Goal: Task Accomplishment & Management: Manage account settings

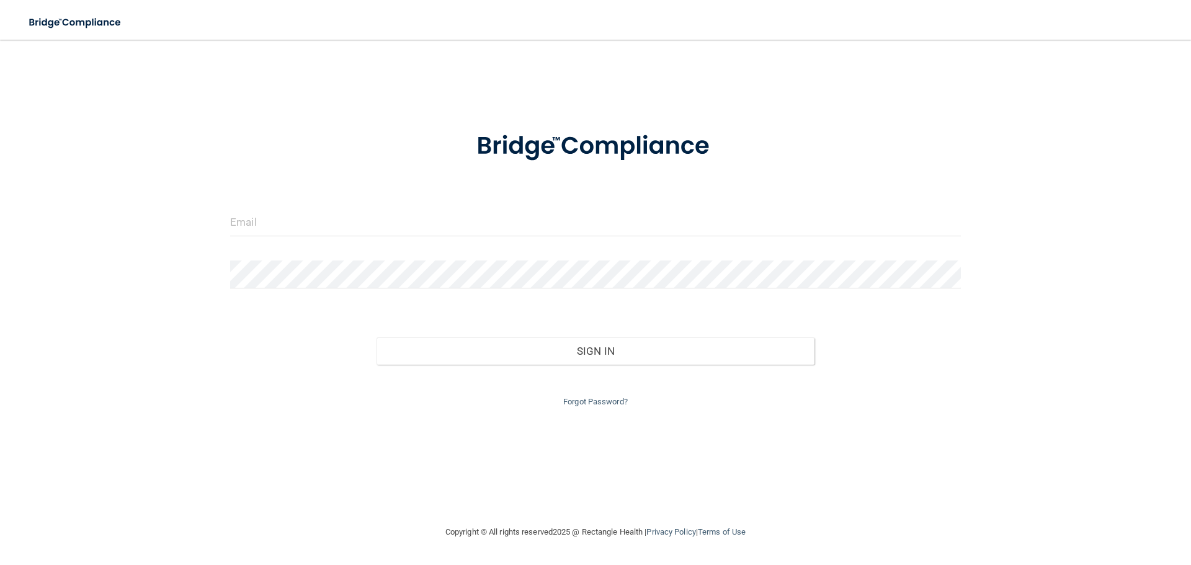
click at [381, 197] on form "Invalid email/password. You don't have permission to access that page. Sign In …" at bounding box center [595, 261] width 730 height 295
click at [375, 215] on input "email" at bounding box center [595, 222] width 730 height 28
type input "[PERSON_NAME][EMAIL_ADDRESS][DOMAIN_NAME]"
click at [264, 218] on input "email" at bounding box center [595, 222] width 730 height 28
type input "[PERSON_NAME][EMAIL_ADDRESS][DOMAIN_NAME]"
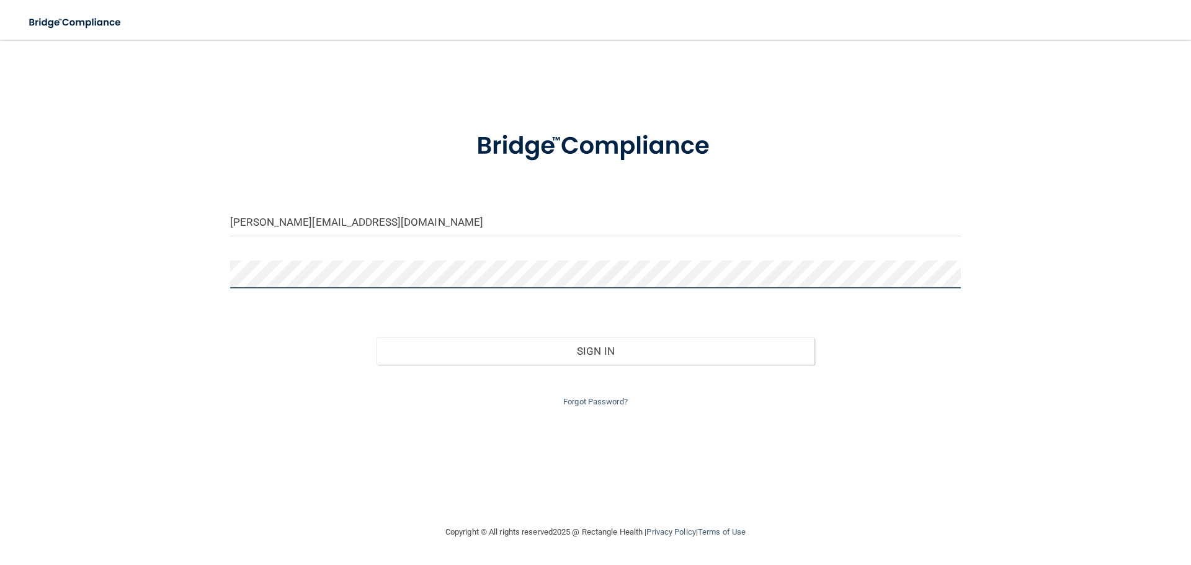
click at [376, 337] on button "Sign In" at bounding box center [595, 350] width 438 height 27
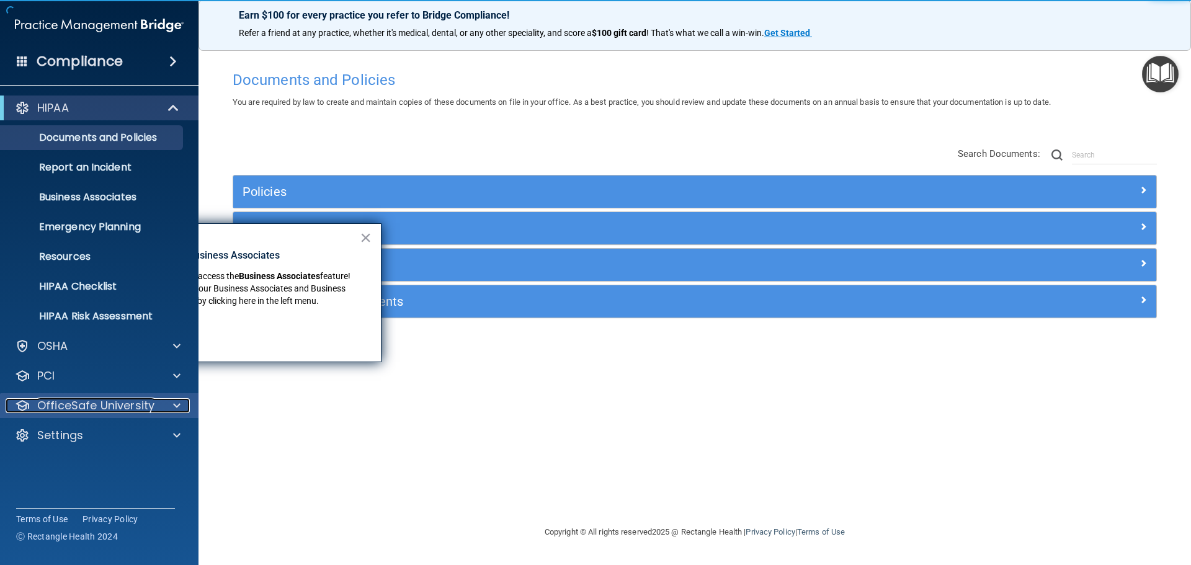
click at [67, 400] on p "OfficeSafe University" at bounding box center [95, 405] width 117 height 15
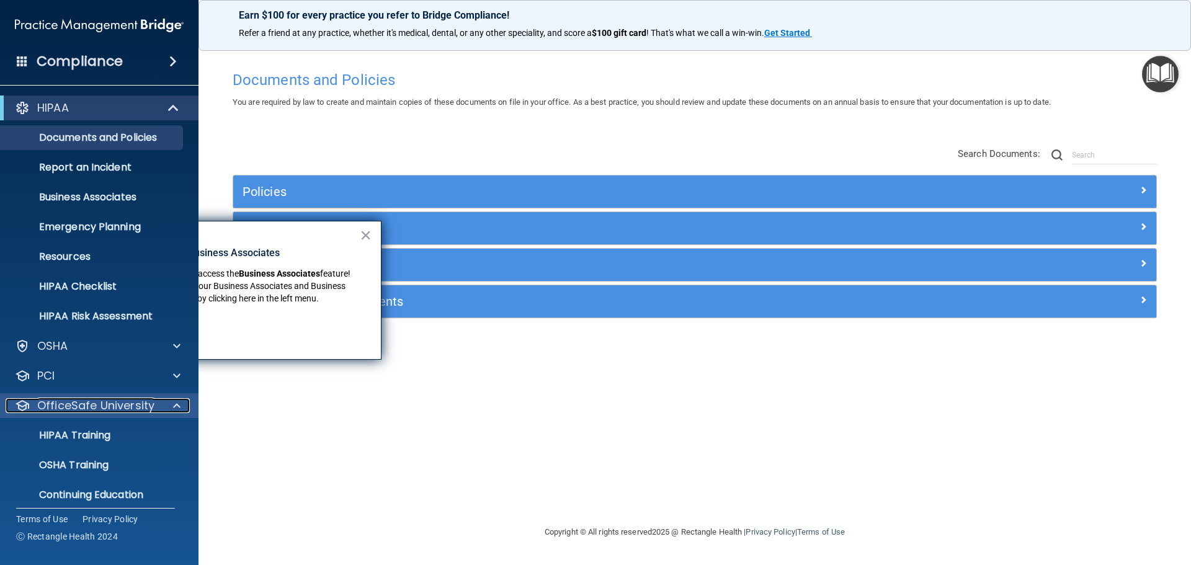
scroll to position [39, 0]
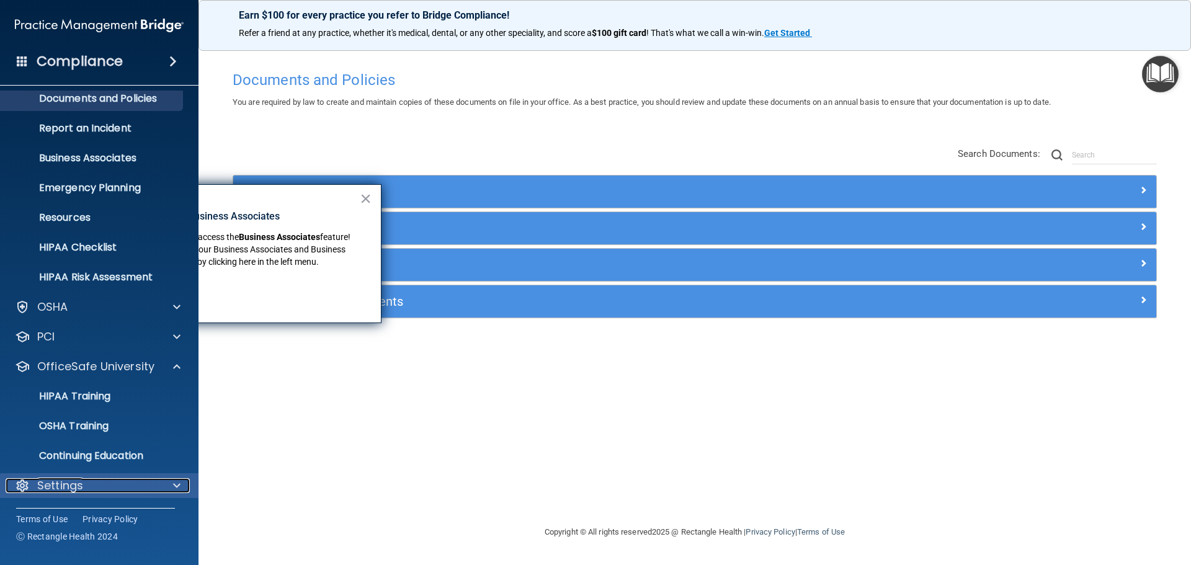
click at [61, 482] on p "Settings" at bounding box center [60, 485] width 46 height 15
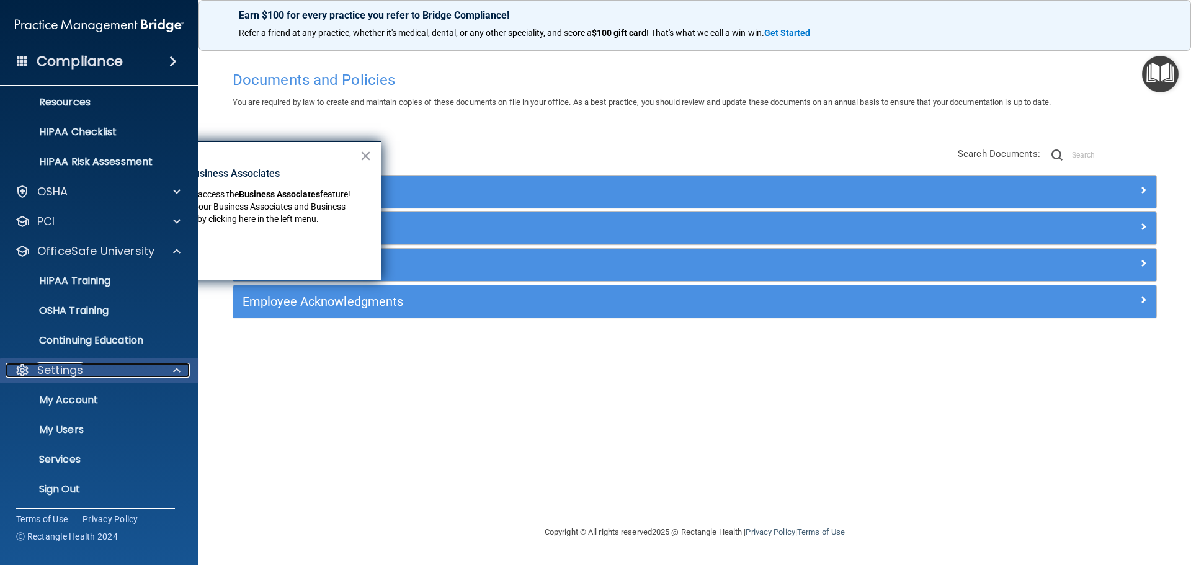
scroll to position [158, 0]
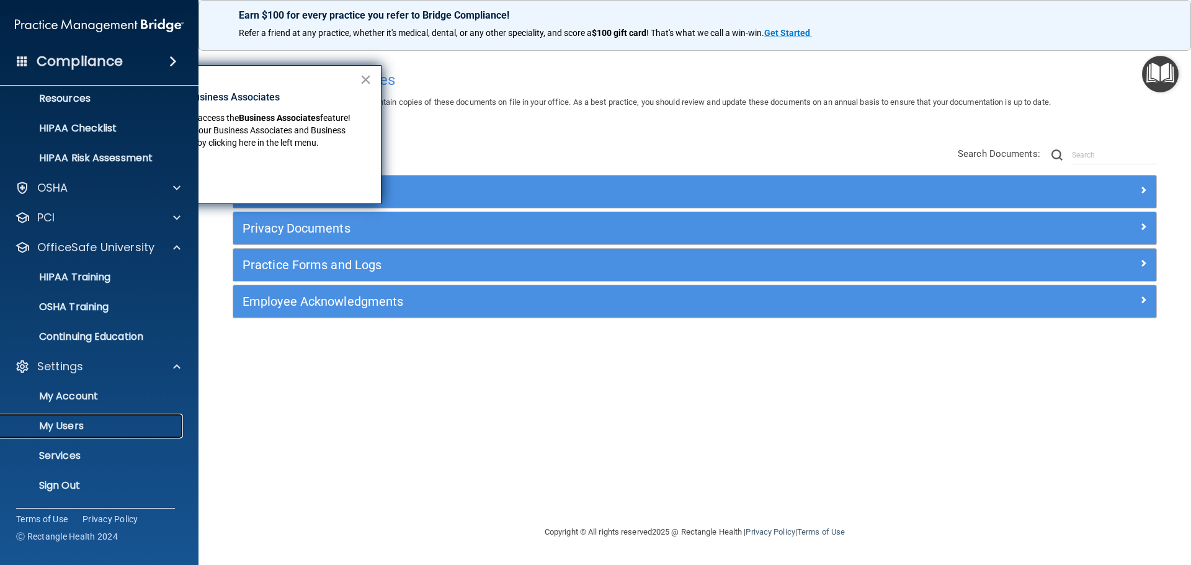
click at [61, 428] on p "My Users" at bounding box center [92, 426] width 169 height 12
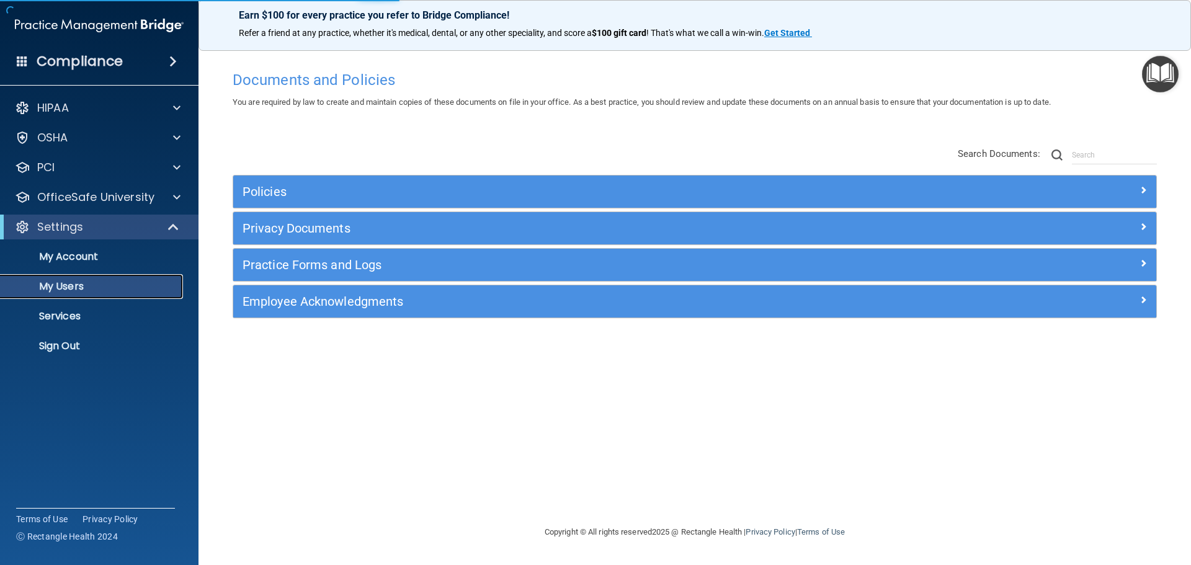
select select "20"
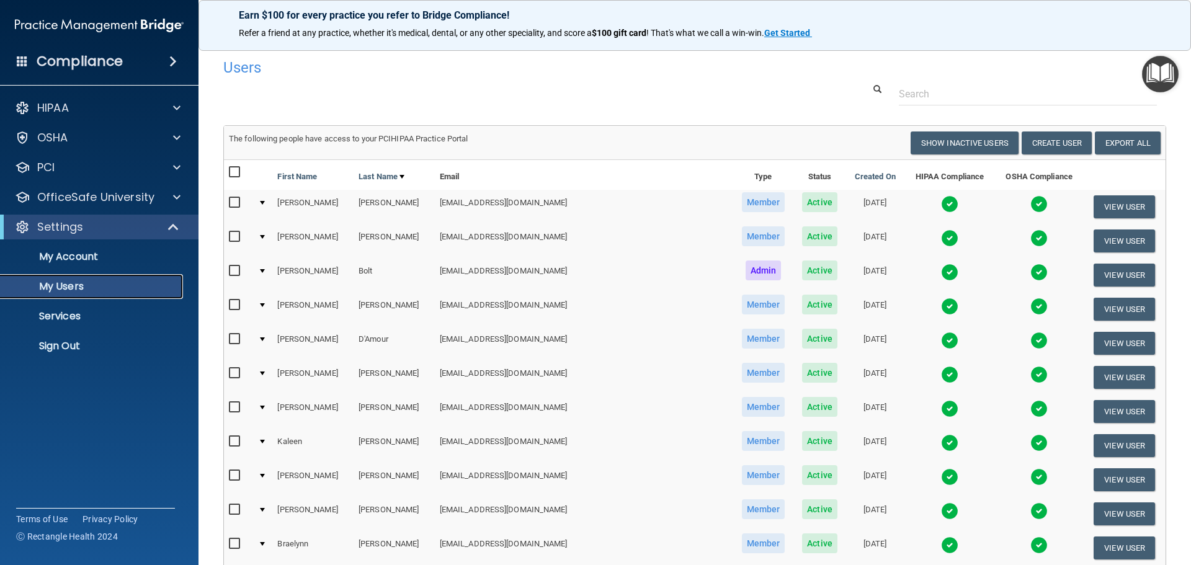
scroll to position [62, 0]
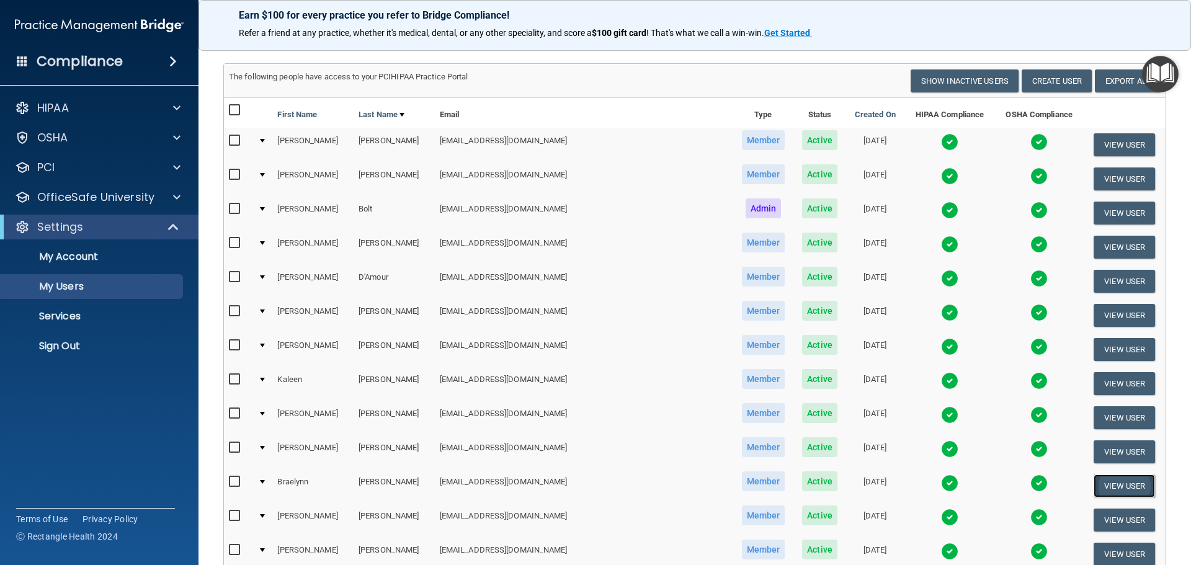
click at [1094, 483] on button "View User" at bounding box center [1123, 485] width 61 height 23
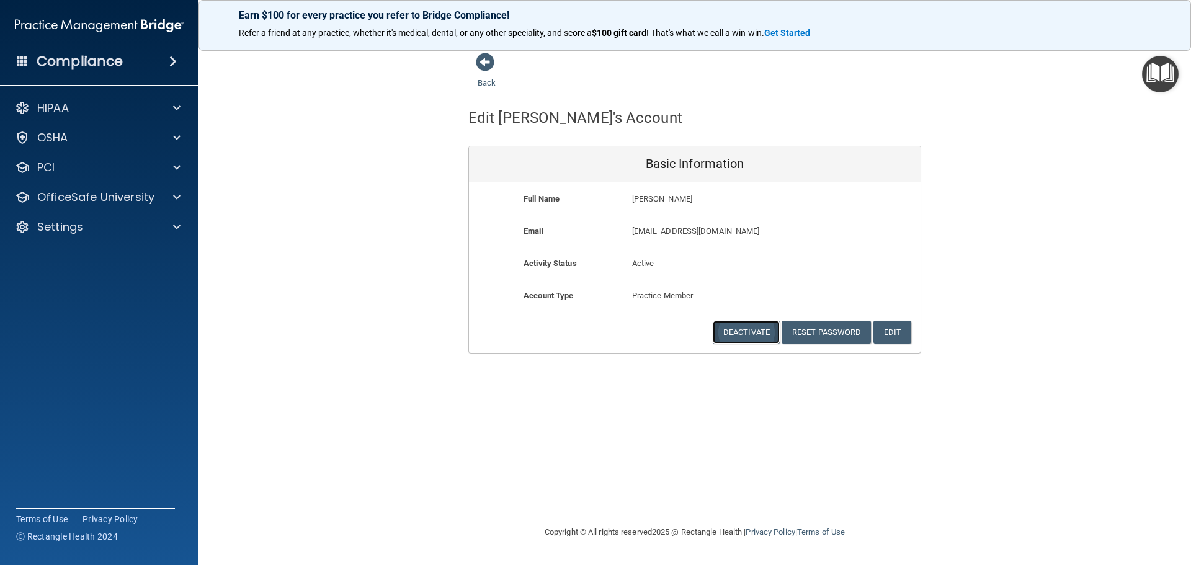
click at [752, 331] on button "Deactivate" at bounding box center [745, 332] width 67 height 23
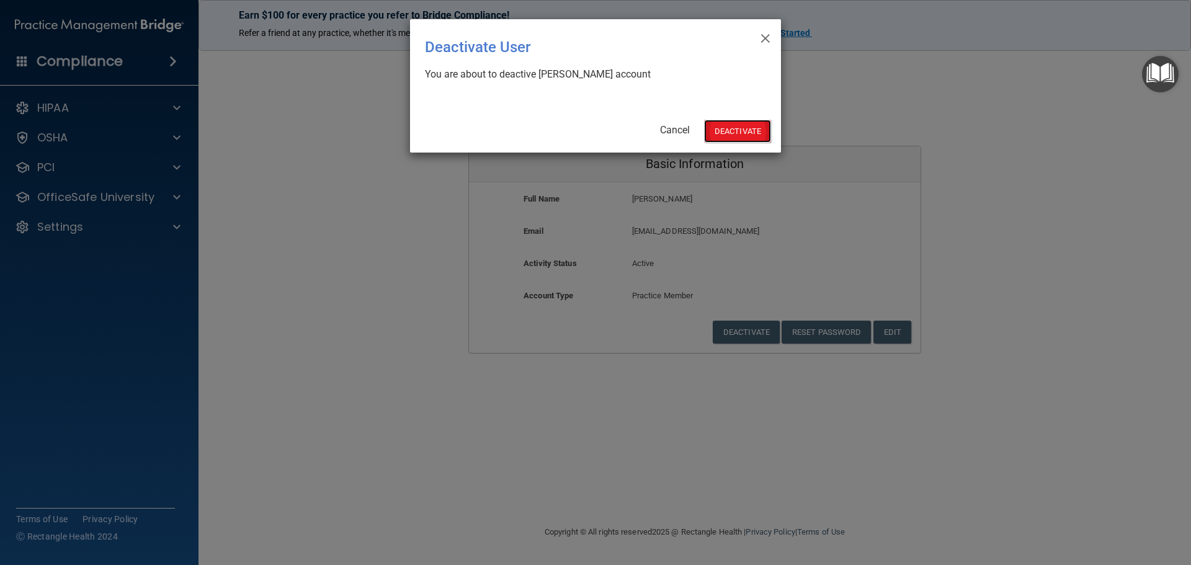
click at [711, 129] on button "Deactivate" at bounding box center [737, 131] width 67 height 23
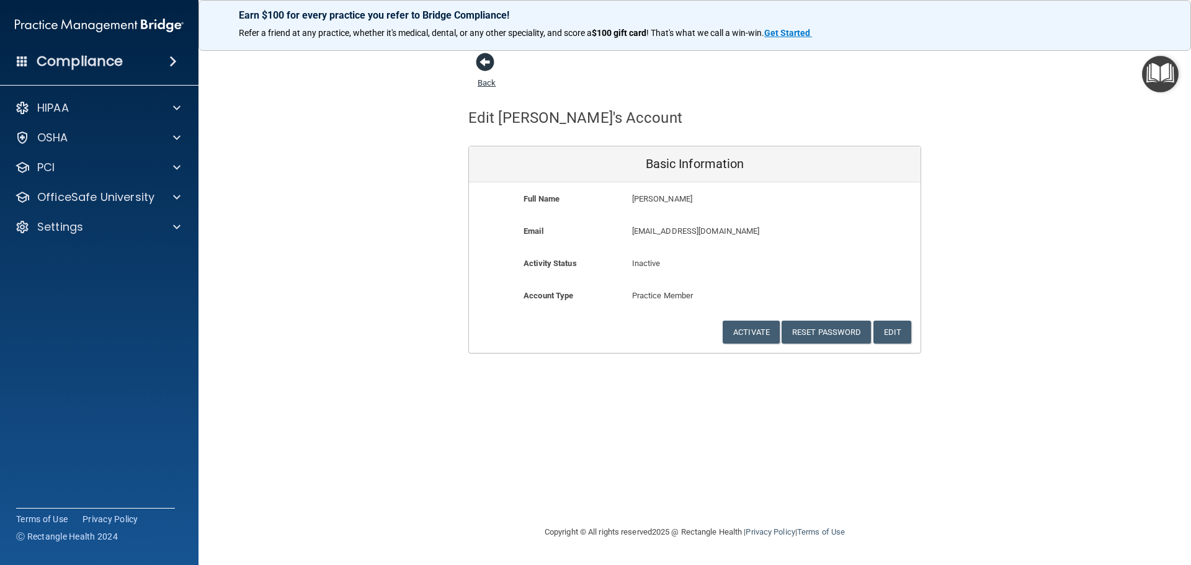
click at [482, 61] on span at bounding box center [485, 62] width 19 height 19
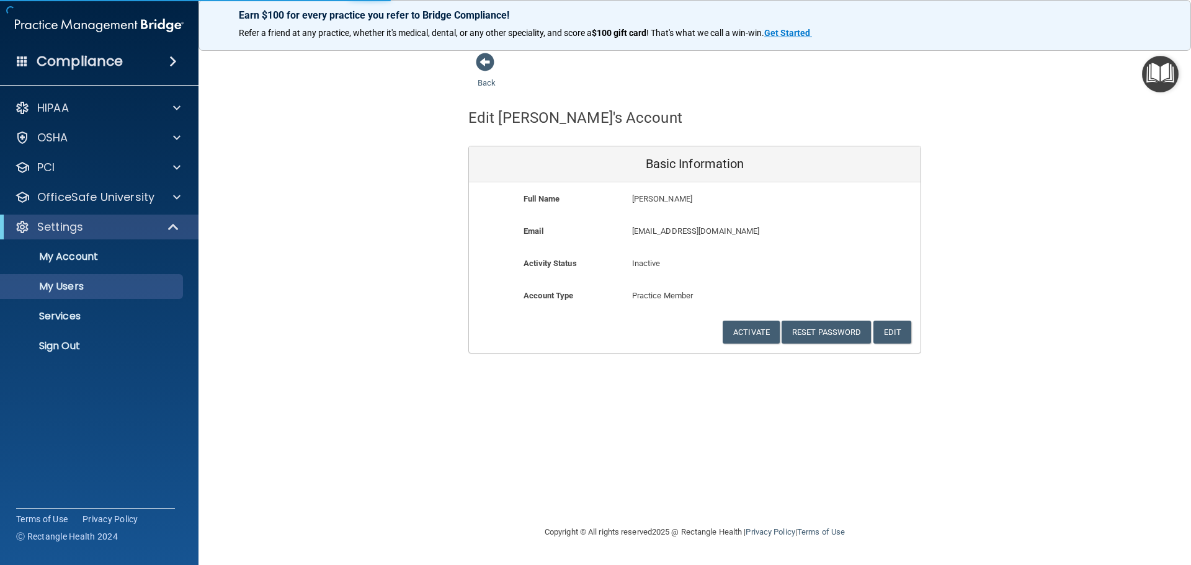
select select "20"
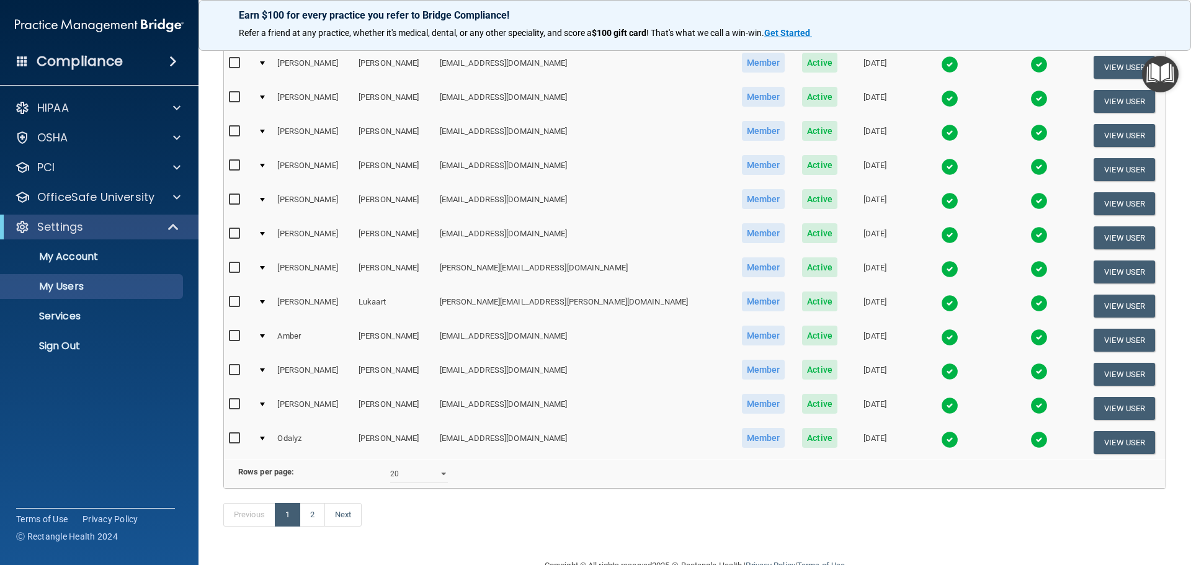
scroll to position [434, 0]
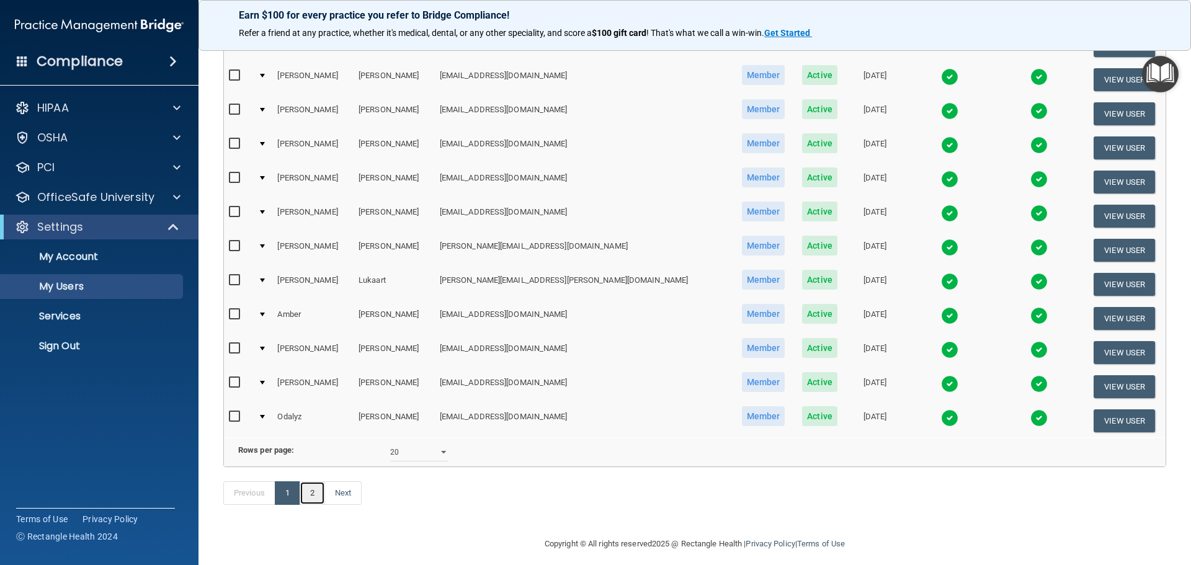
click at [313, 505] on link "2" at bounding box center [311, 493] width 25 height 24
select select "20"
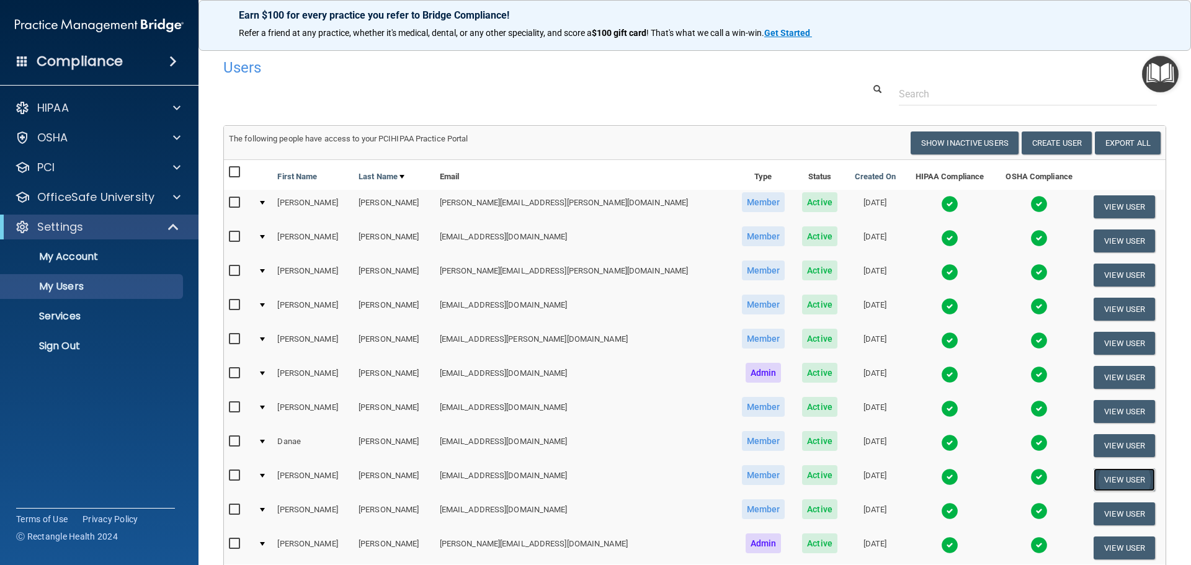
click at [1107, 479] on button "View User" at bounding box center [1123, 479] width 61 height 23
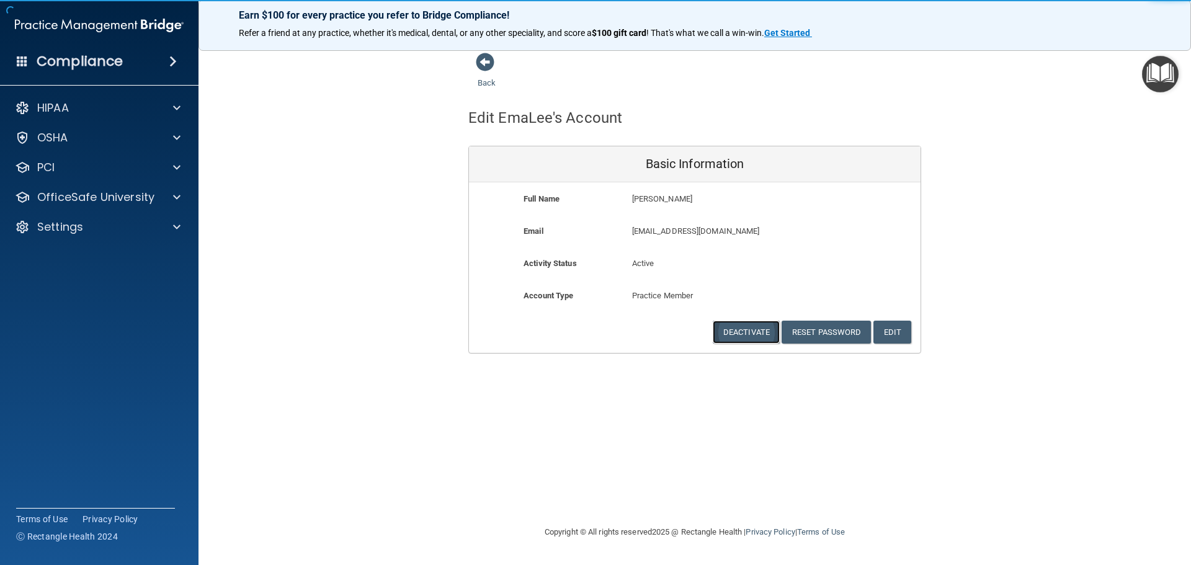
click at [743, 330] on button "Deactivate" at bounding box center [745, 332] width 67 height 23
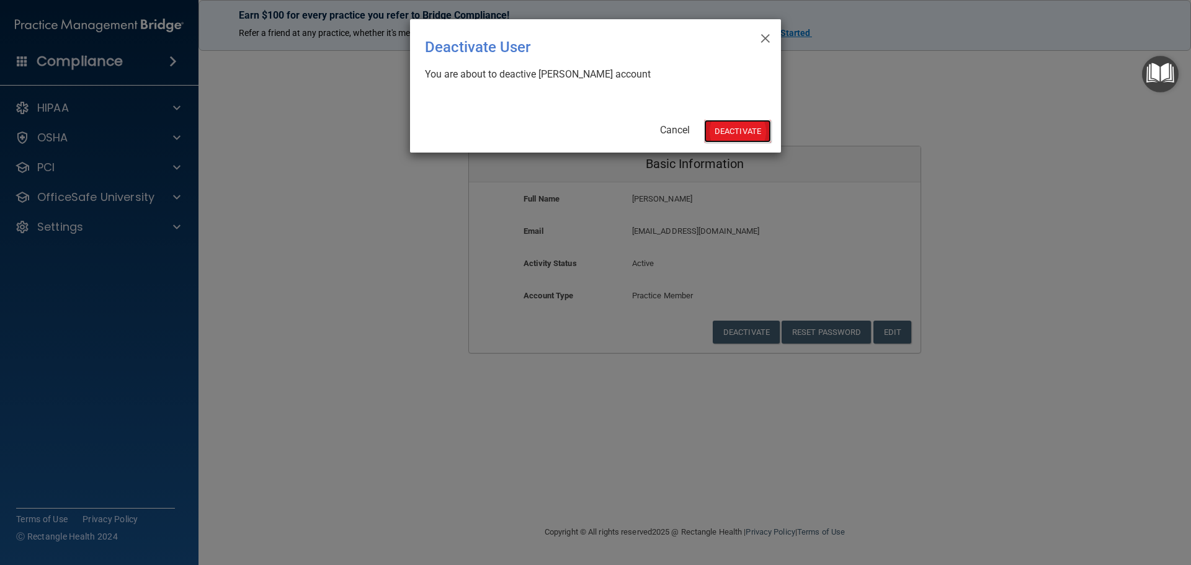
click at [724, 131] on button "Deactivate" at bounding box center [737, 131] width 67 height 23
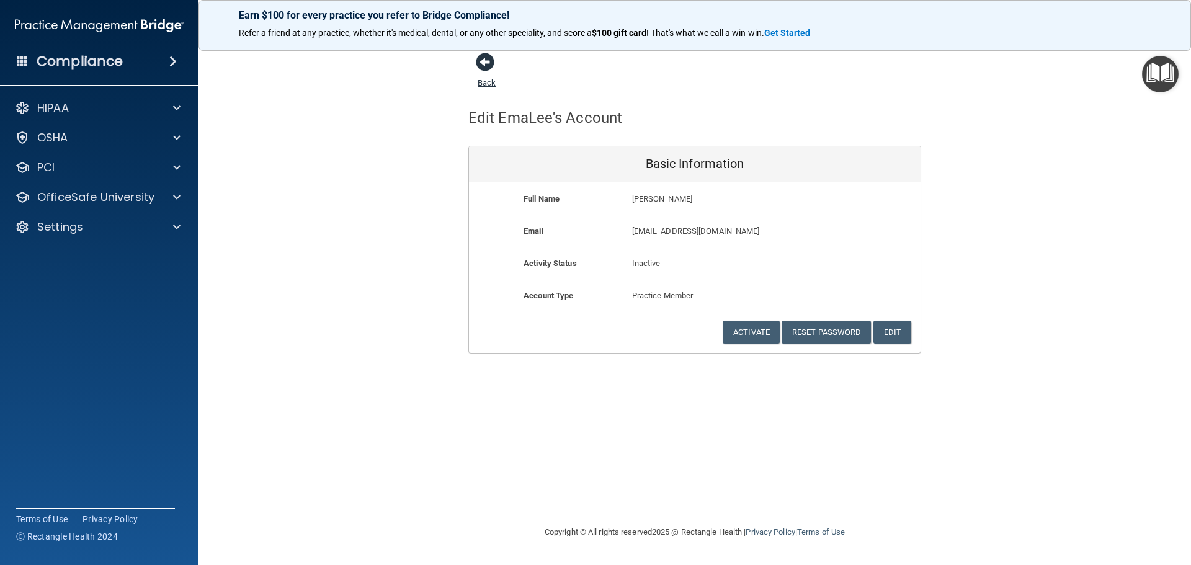
click at [489, 63] on span at bounding box center [485, 62] width 19 height 19
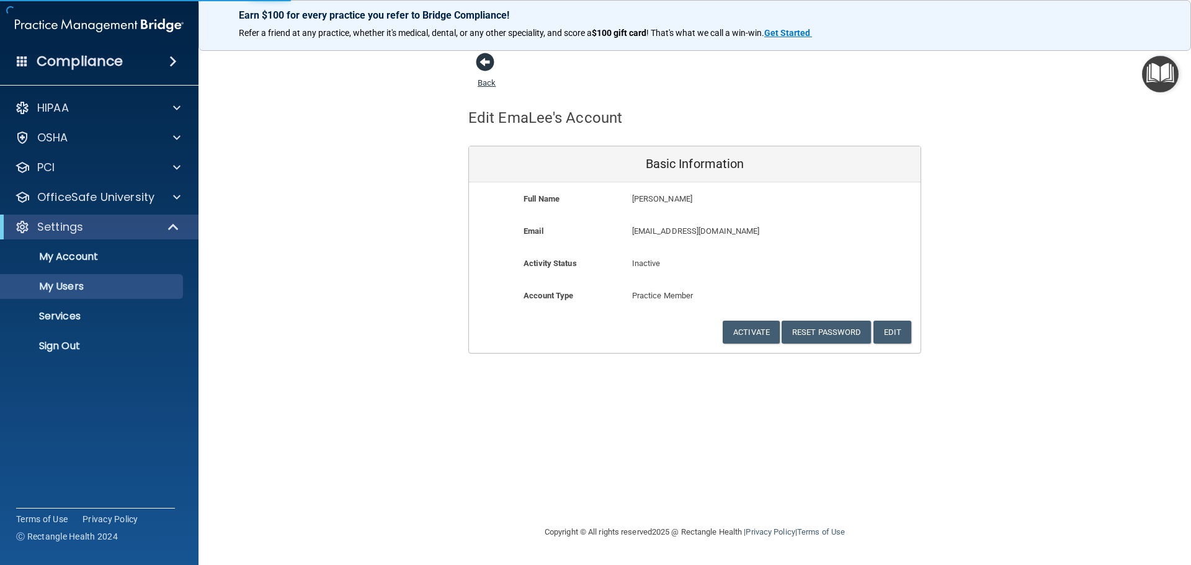
select select "20"
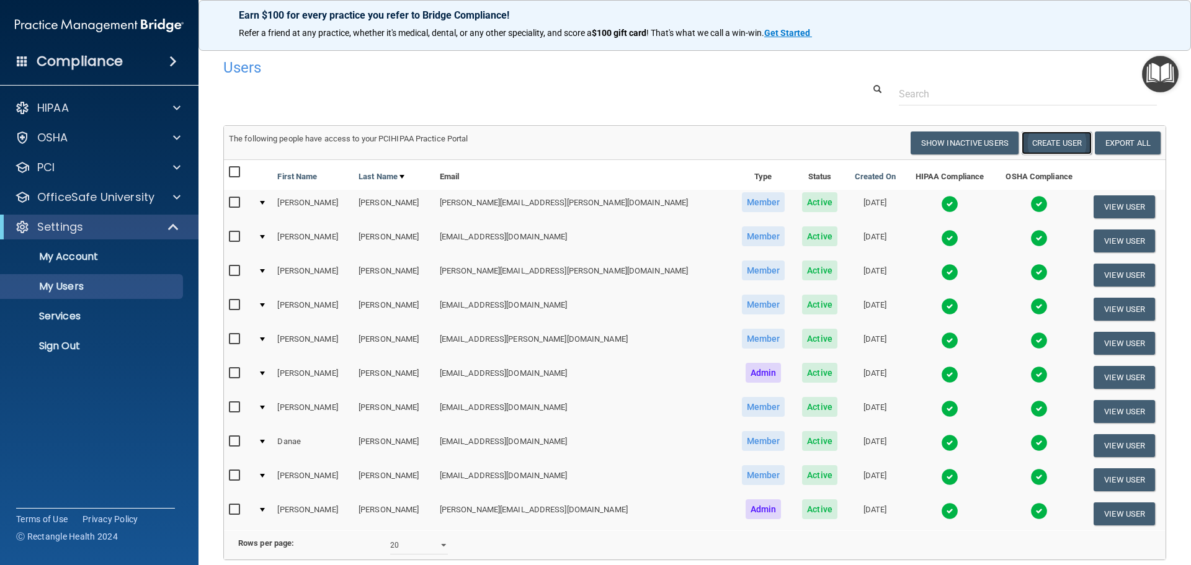
click at [1028, 140] on button "Create User" at bounding box center [1056, 142] width 70 height 23
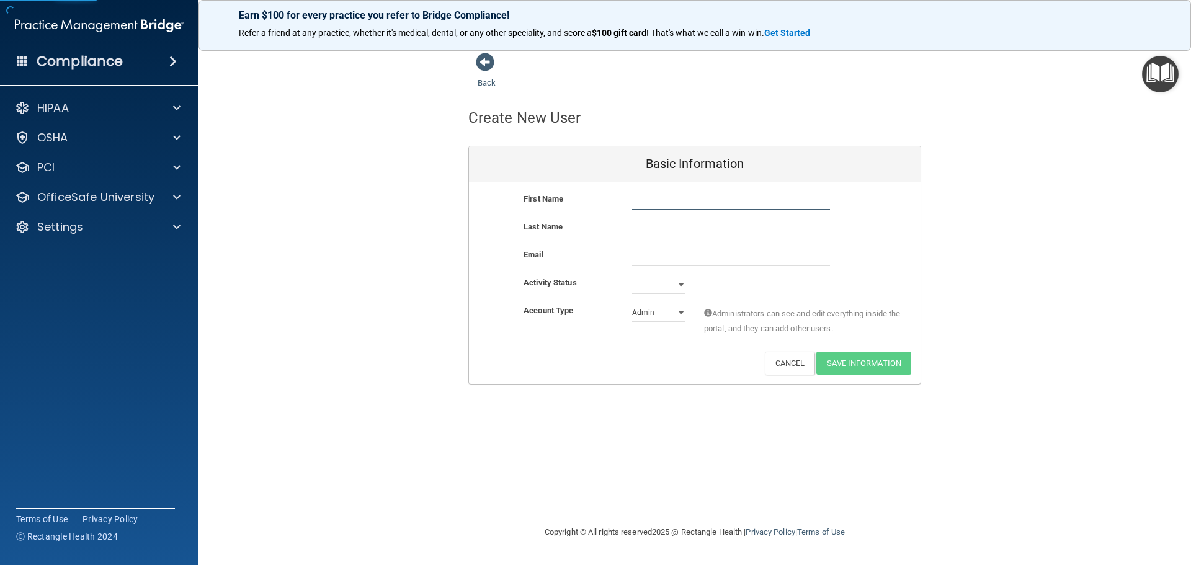
click at [703, 198] on input "text" at bounding box center [731, 201] width 198 height 19
type input "Lucy"
type input "Tubergen"
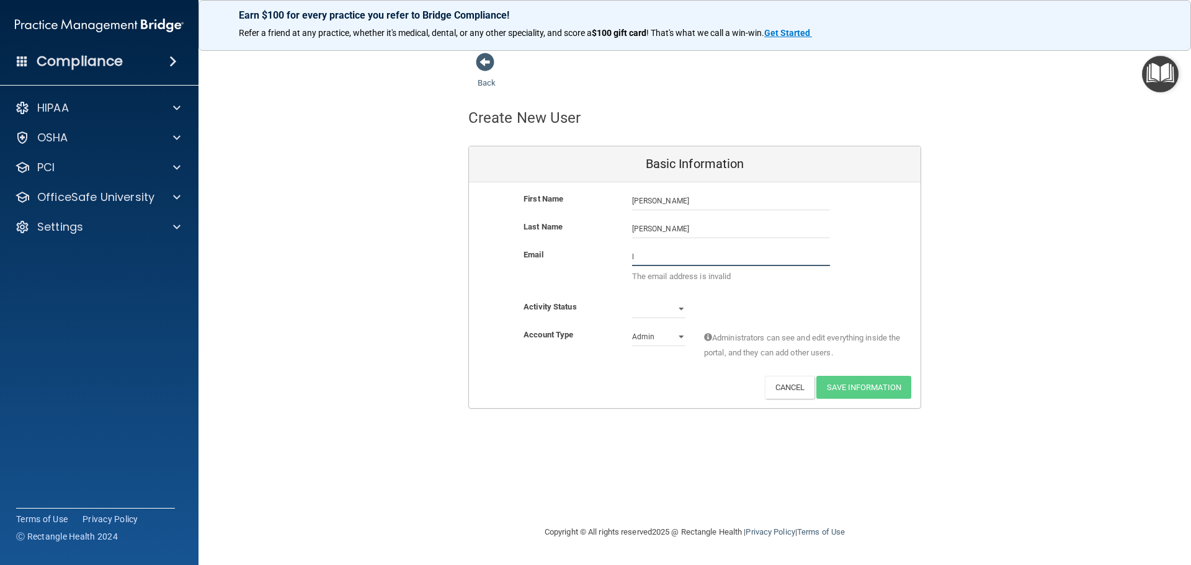
type input "ltubergen24@gmail.com"
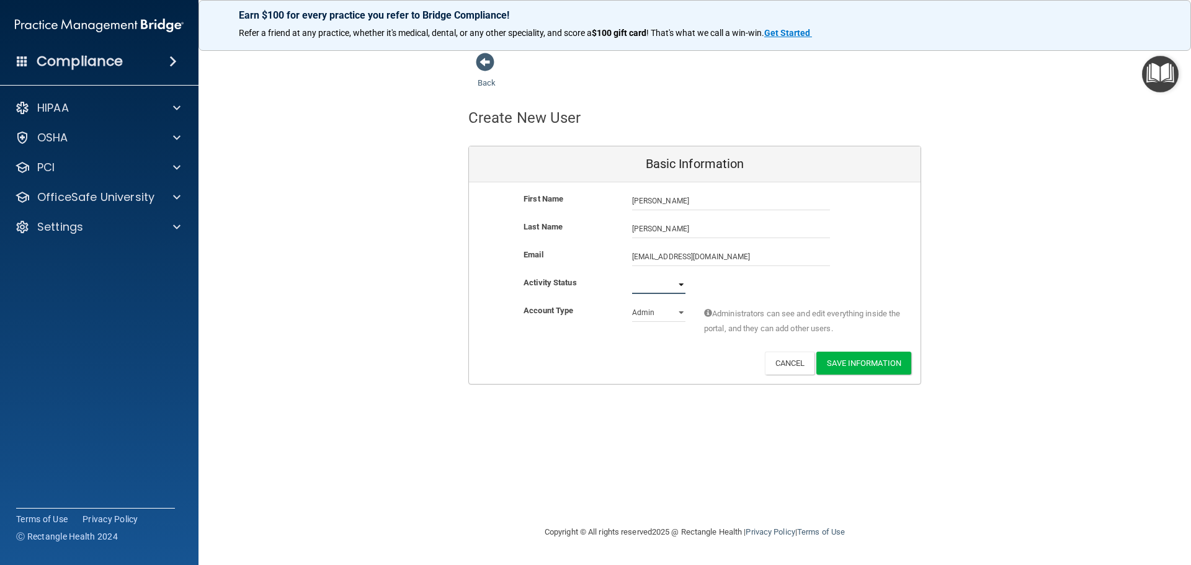
click at [683, 284] on select "Active Inactive" at bounding box center [658, 284] width 53 height 19
select select "active"
click at [632, 275] on select "Active Inactive" at bounding box center [658, 284] width 53 height 19
click at [680, 311] on select "Admin Member" at bounding box center [658, 312] width 53 height 19
select select "practice_member"
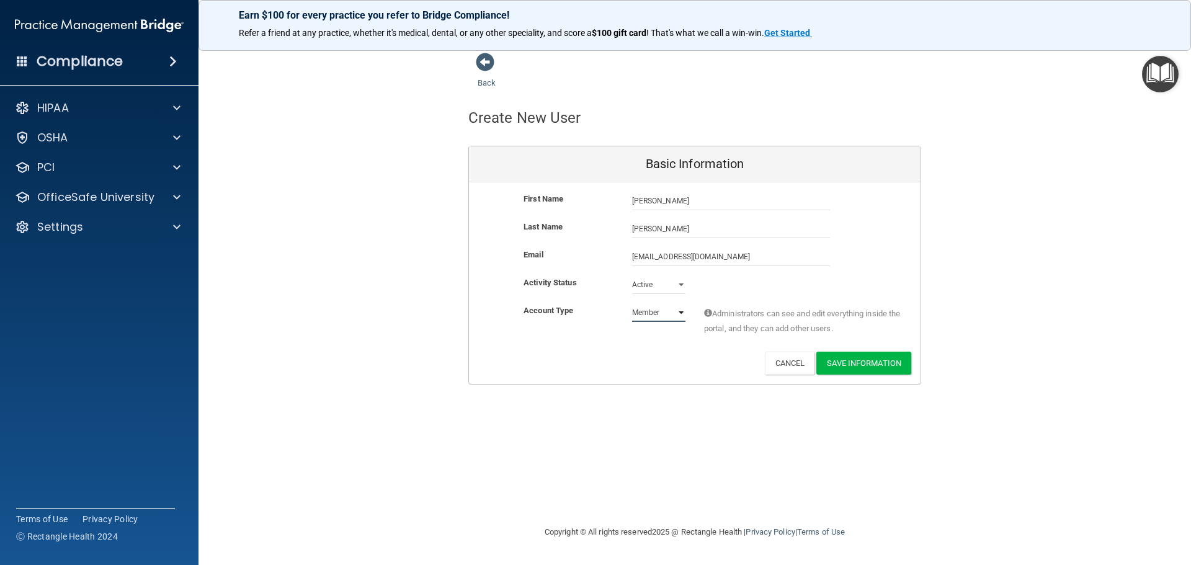
click at [632, 303] on select "Admin Member" at bounding box center [658, 312] width 53 height 19
click at [854, 363] on button "Save Information" at bounding box center [863, 363] width 95 height 23
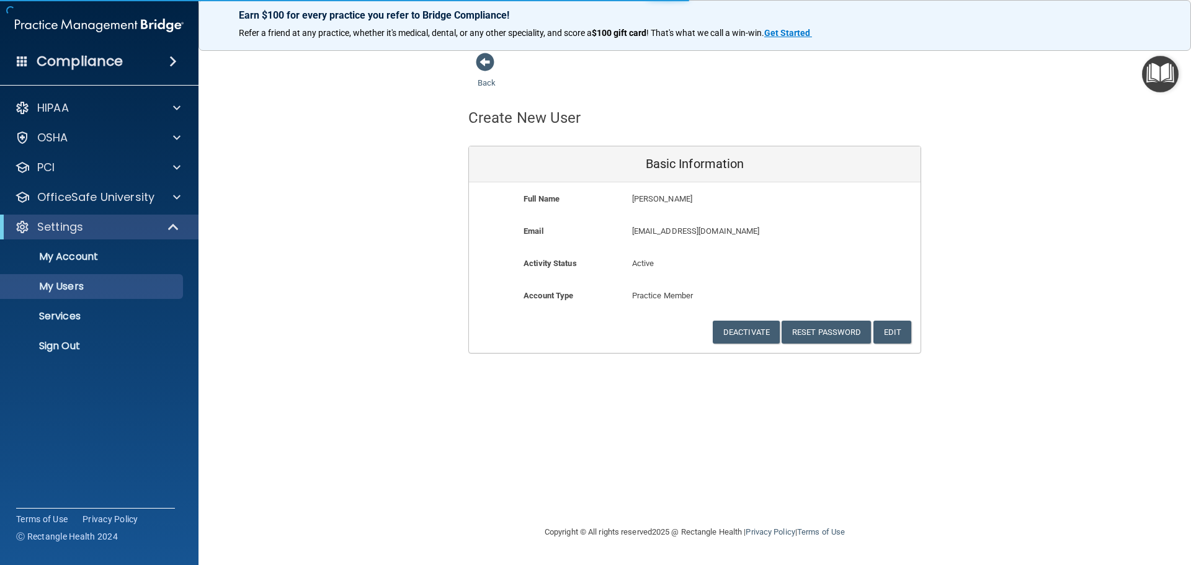
select select "20"
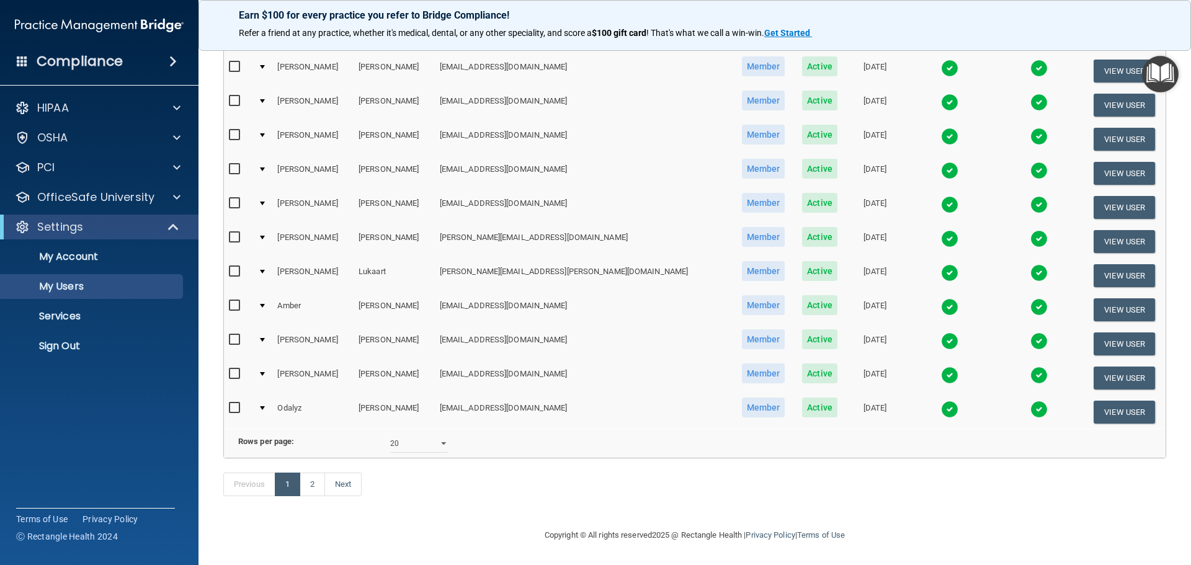
scroll to position [509, 0]
click at [344, 484] on link "Next" at bounding box center [342, 484] width 37 height 24
select select "20"
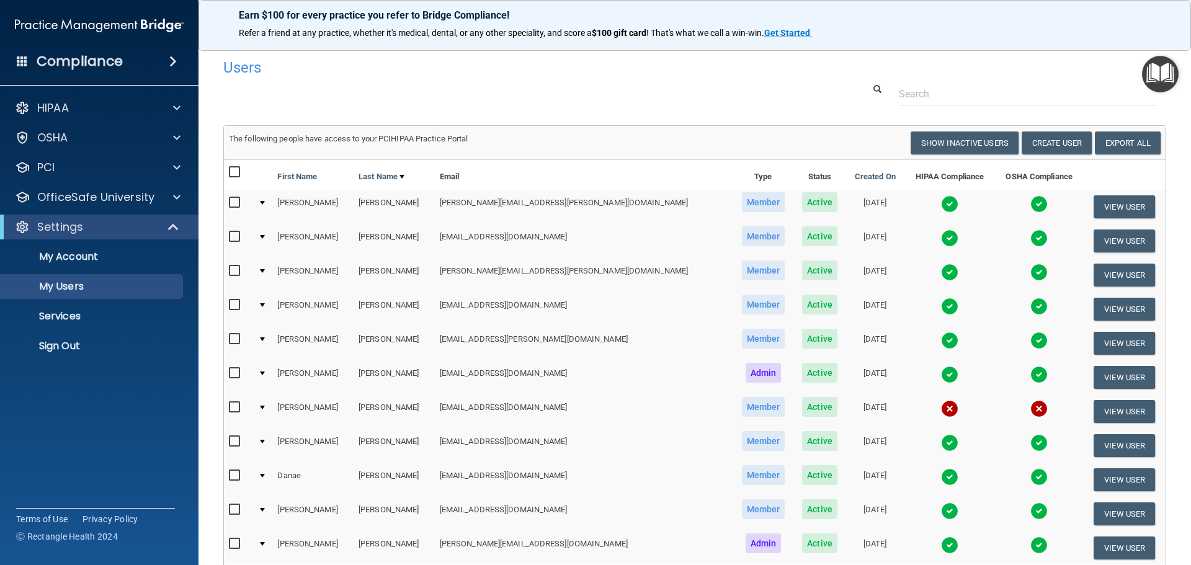
click at [232, 406] on input "checkbox" at bounding box center [236, 407] width 14 height 10
checkbox input "true"
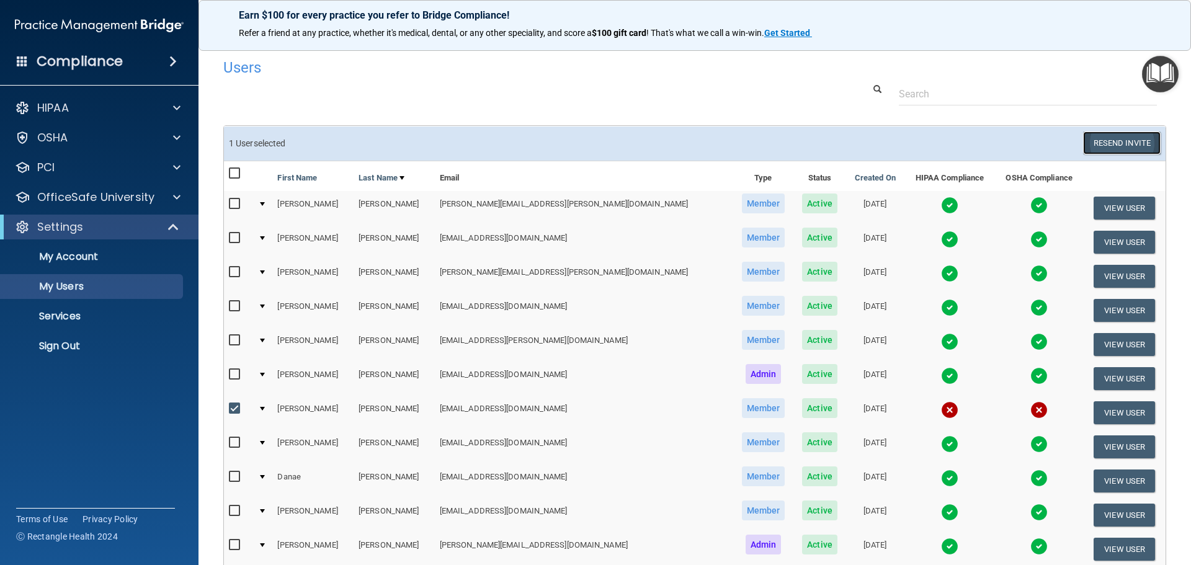
click at [1114, 142] on button "Resend Invite" at bounding box center [1122, 142] width 78 height 23
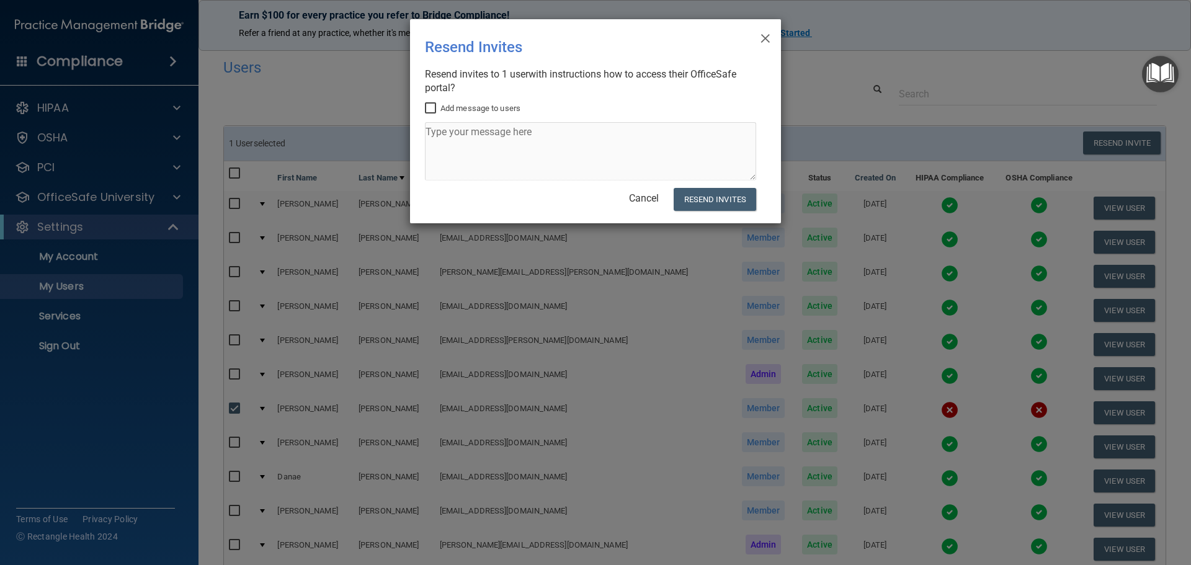
click at [431, 108] on input "Add message to users" at bounding box center [432, 109] width 14 height 10
click at [439, 128] on textarea at bounding box center [590, 151] width 331 height 58
click at [435, 133] on textarea at bounding box center [590, 151] width 331 height 58
click at [428, 109] on input "Add message to users" at bounding box center [432, 109] width 14 height 10
click at [429, 106] on input "Add message to users" at bounding box center [432, 109] width 14 height 10
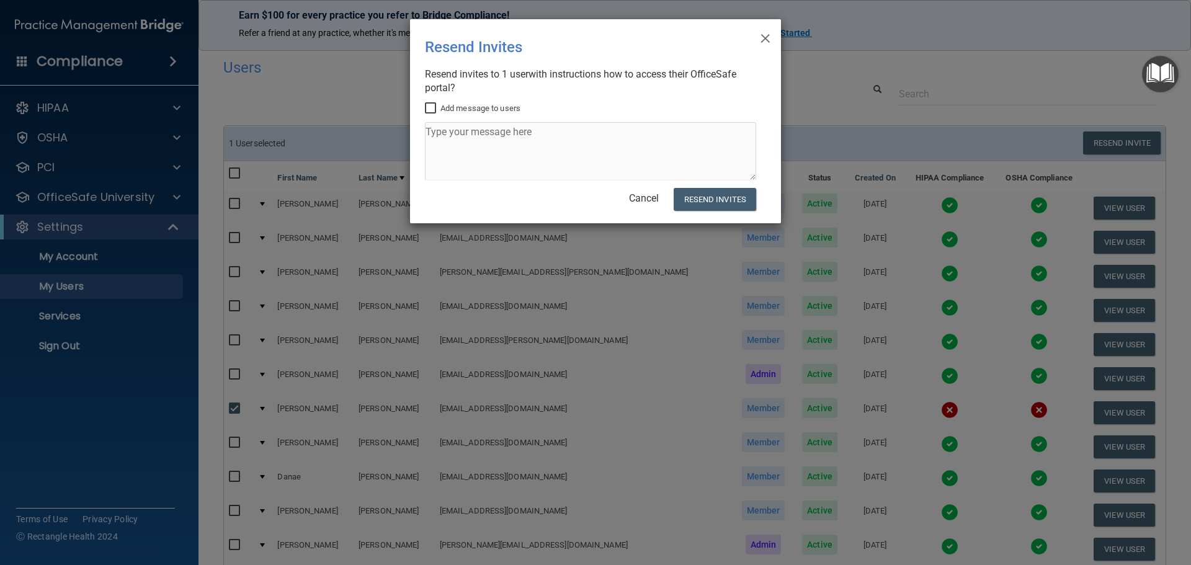
checkbox input "true"
click at [433, 135] on textarea at bounding box center [590, 151] width 331 height 58
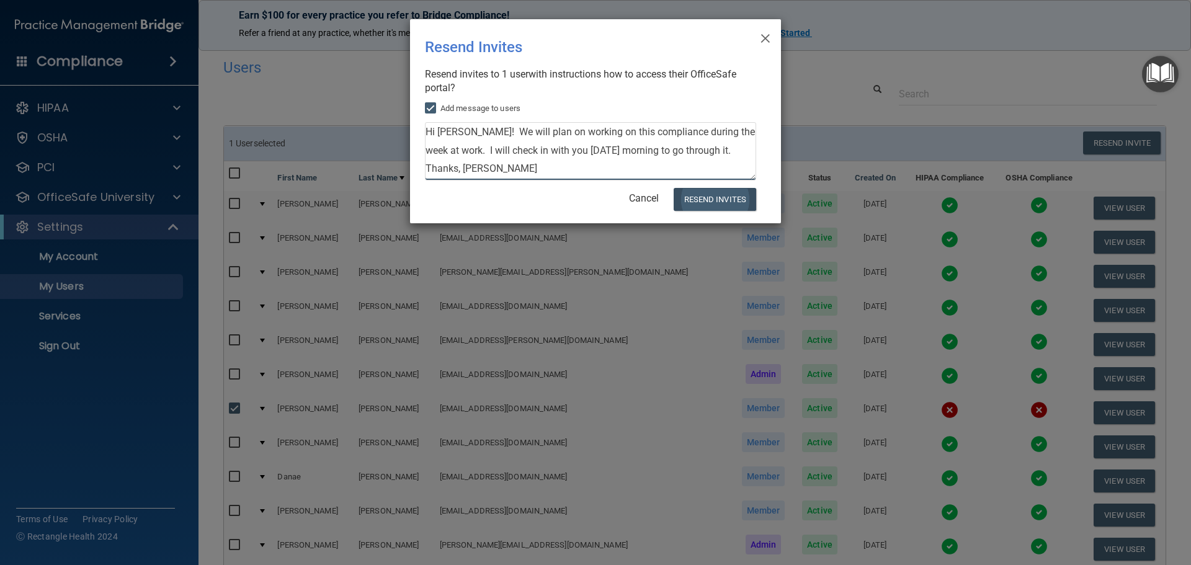
type textarea "Hi Lucy! We will plan on working on this compliance during the week at work. I …"
click at [716, 195] on button "Resend Invites" at bounding box center [714, 199] width 82 height 23
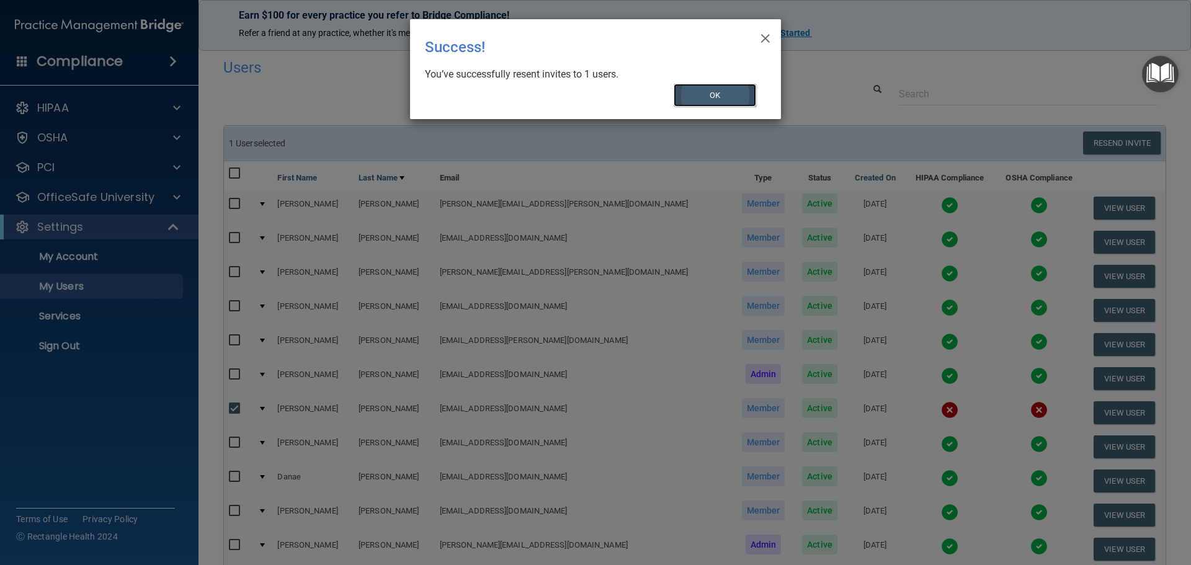
click at [707, 92] on button "OK" at bounding box center [714, 95] width 83 height 23
